Goal: Find specific page/section: Find specific page/section

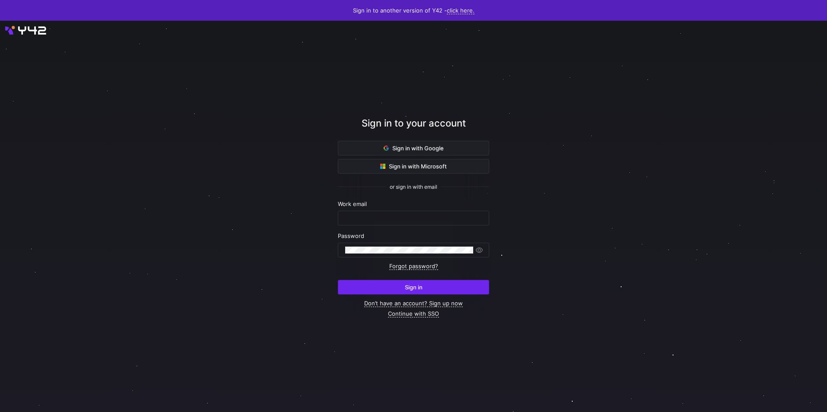
type input "e.sharifisamani@krueger-dirndl.de"
click at [435, 288] on span "submit" at bounding box center [413, 288] width 150 height 14
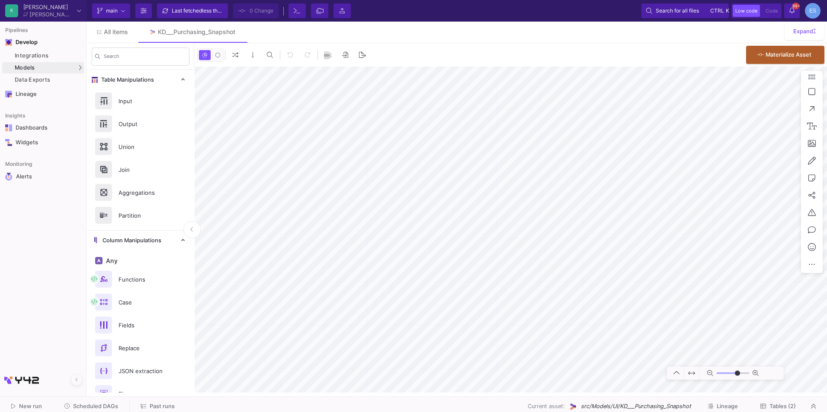
type input "-25"
click at [238, 32] on button at bounding box center [239, 32] width 13 height 13
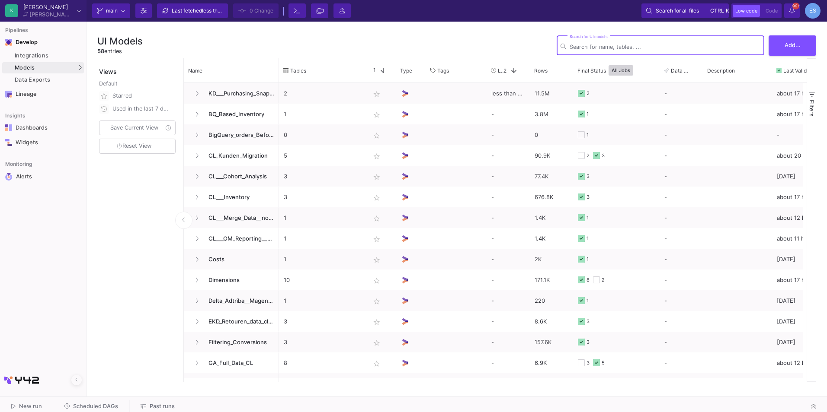
click at [628, 44] on input "Search for UI models" at bounding box center [664, 47] width 191 height 6
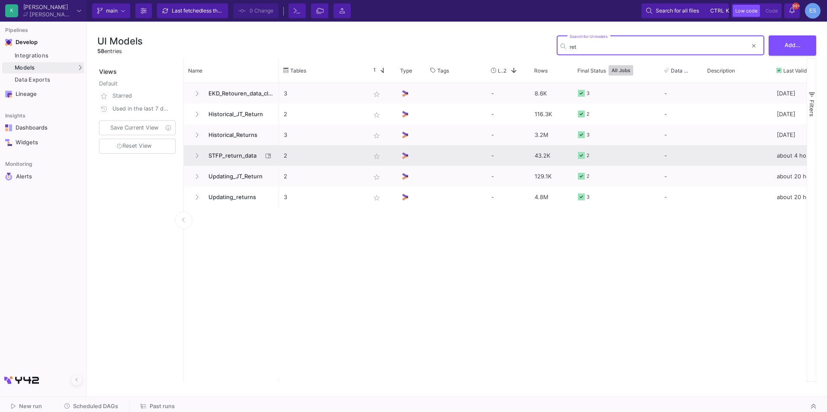
type input "ret"
click at [256, 153] on span "STFP_return_data" at bounding box center [232, 156] width 59 height 20
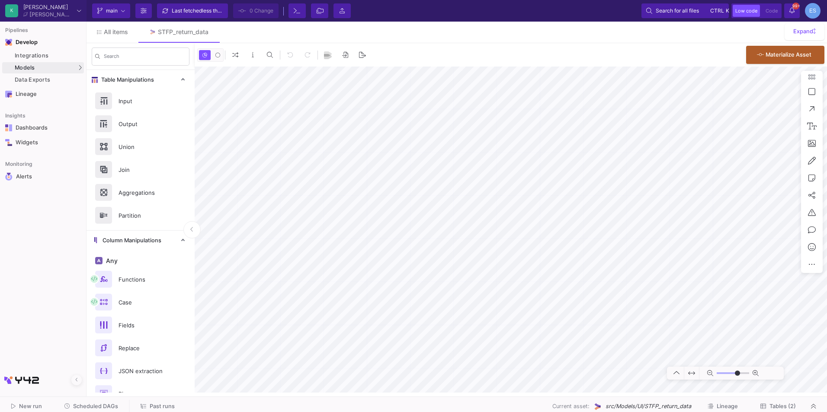
type input "-18"
click at [785, 406] on span "Tables (2)" at bounding box center [782, 406] width 26 height 6
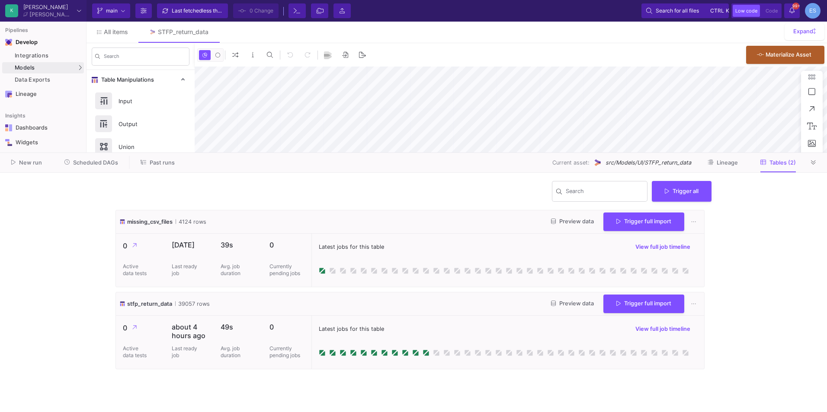
type input "-18"
